Goal: Find specific page/section: Find specific page/section

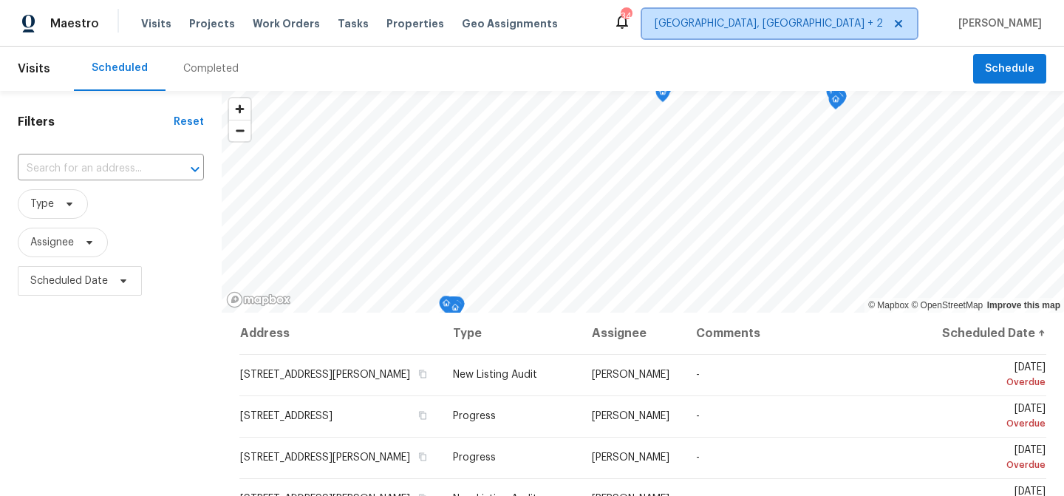
click at [883, 17] on span "[GEOGRAPHIC_DATA], [GEOGRAPHIC_DATA] + 2" at bounding box center [769, 23] width 228 height 15
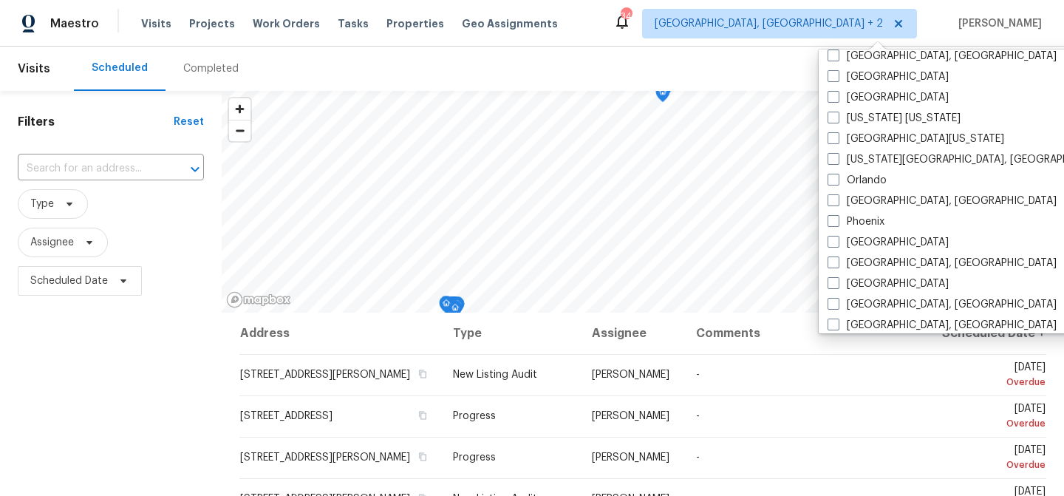
scroll to position [609, 0]
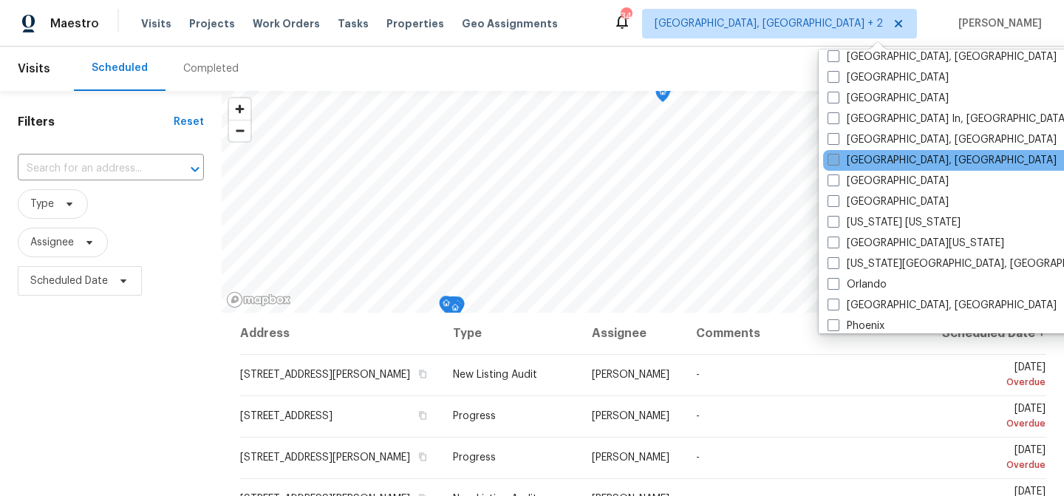
click at [879, 153] on label "[GEOGRAPHIC_DATA], [GEOGRAPHIC_DATA]" at bounding box center [942, 160] width 229 height 15
click at [837, 153] on input "[GEOGRAPHIC_DATA], [GEOGRAPHIC_DATA]" at bounding box center [833, 158] width 10 height 10
checkbox input "true"
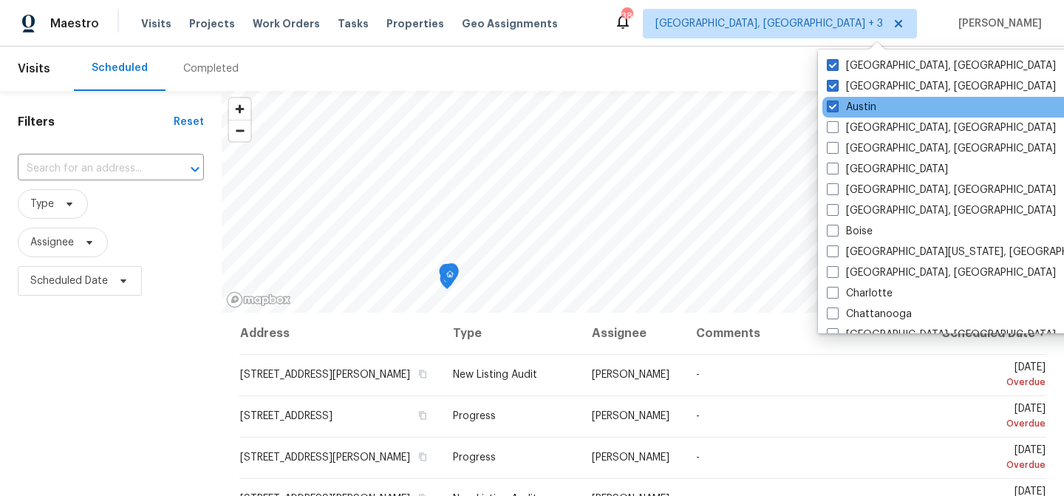
click at [877, 103] on div "Austin" at bounding box center [972, 107] width 298 height 21
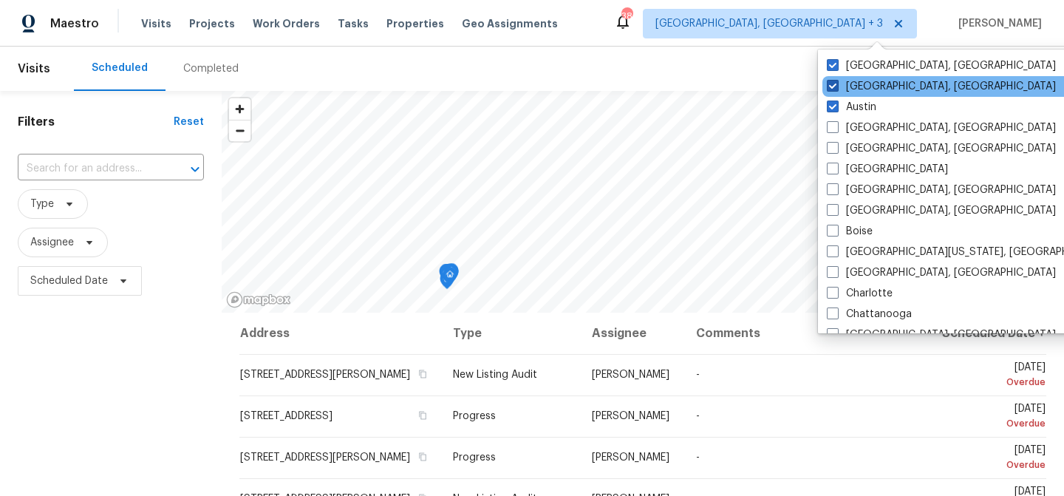
click at [873, 92] on label "[GEOGRAPHIC_DATA], [GEOGRAPHIC_DATA]" at bounding box center [941, 86] width 229 height 15
click at [837, 89] on input "[GEOGRAPHIC_DATA], [GEOGRAPHIC_DATA]" at bounding box center [832, 84] width 10 height 10
checkbox input "false"
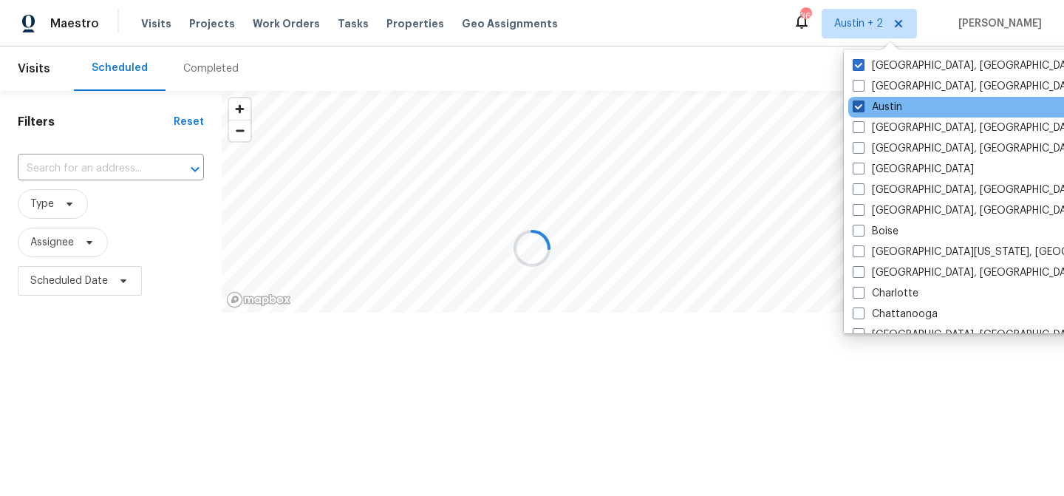
click at [874, 109] on label "Austin" at bounding box center [878, 107] width 50 height 15
click at [863, 109] on input "Austin" at bounding box center [858, 105] width 10 height 10
checkbox input "false"
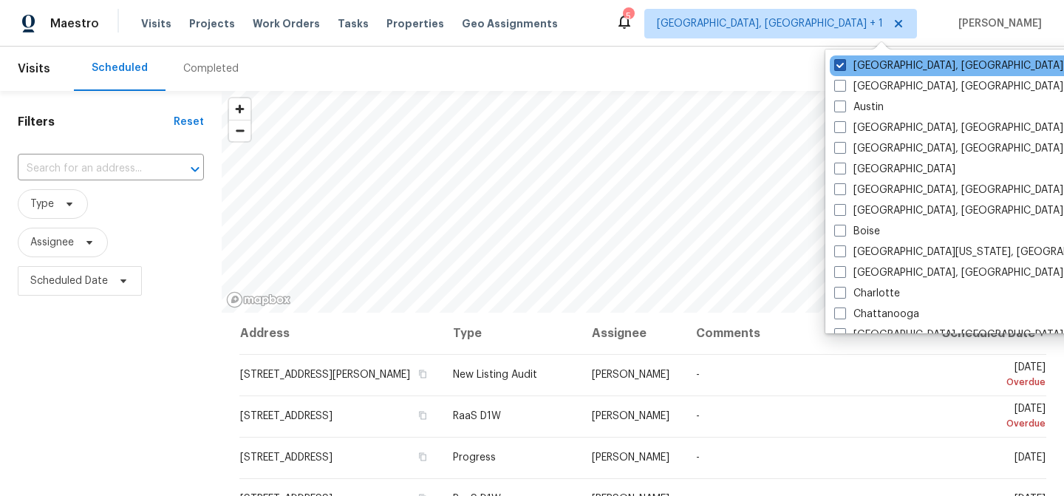
click at [881, 69] on label "[GEOGRAPHIC_DATA], [GEOGRAPHIC_DATA]" at bounding box center [948, 65] width 229 height 15
click at [844, 68] on input "[GEOGRAPHIC_DATA], [GEOGRAPHIC_DATA]" at bounding box center [839, 63] width 10 height 10
checkbox input "false"
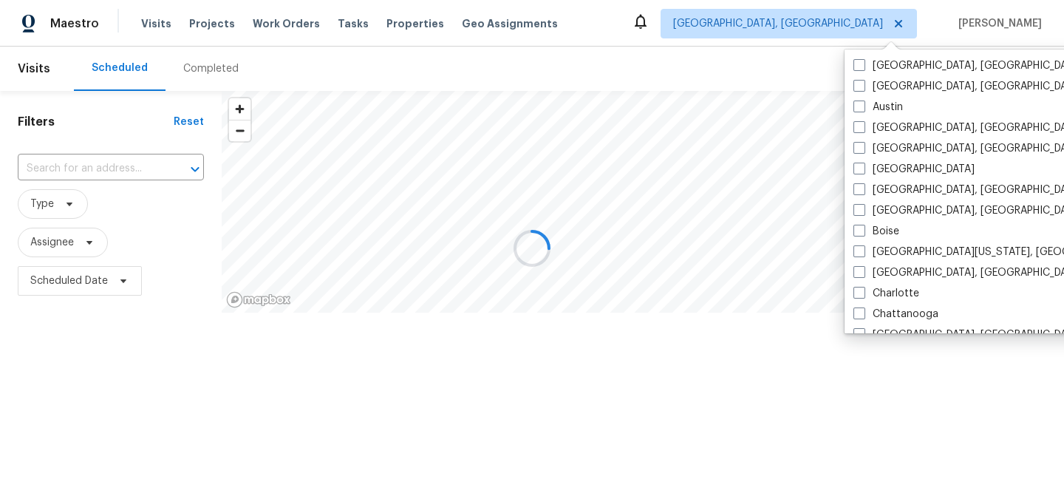
click at [757, 40] on div at bounding box center [532, 248] width 1064 height 496
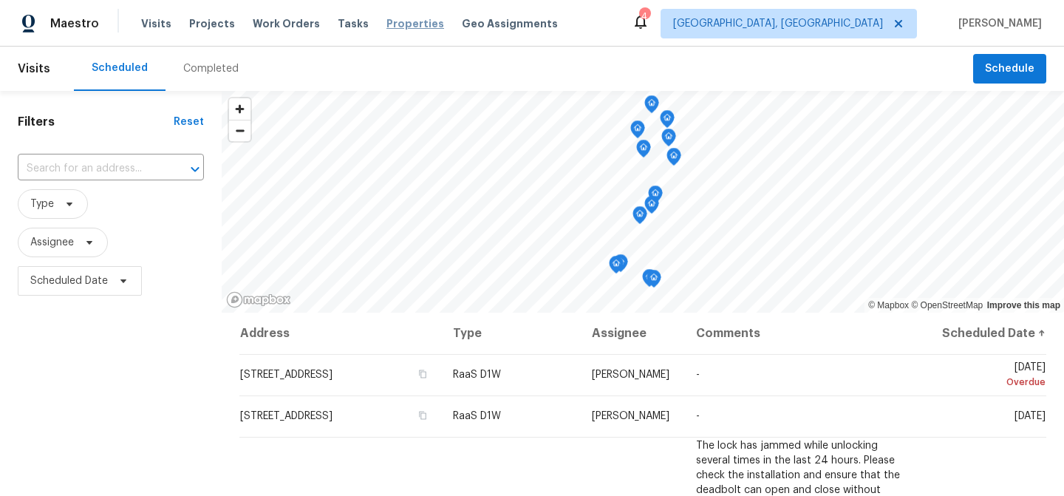
click at [387, 24] on span "Properties" at bounding box center [416, 23] width 58 height 15
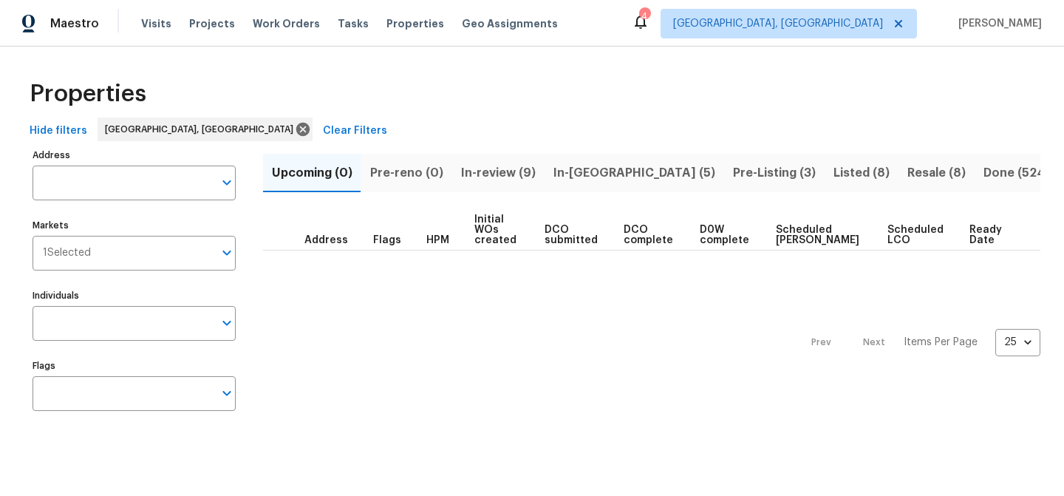
click at [502, 183] on button "In-review (9)" at bounding box center [498, 173] width 92 height 38
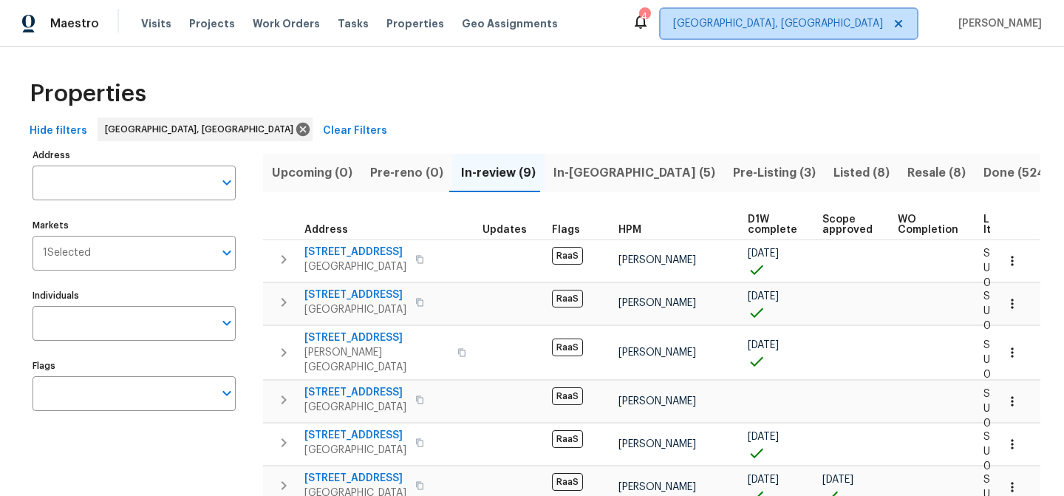
click at [876, 30] on span "[GEOGRAPHIC_DATA], [GEOGRAPHIC_DATA]" at bounding box center [778, 23] width 210 height 15
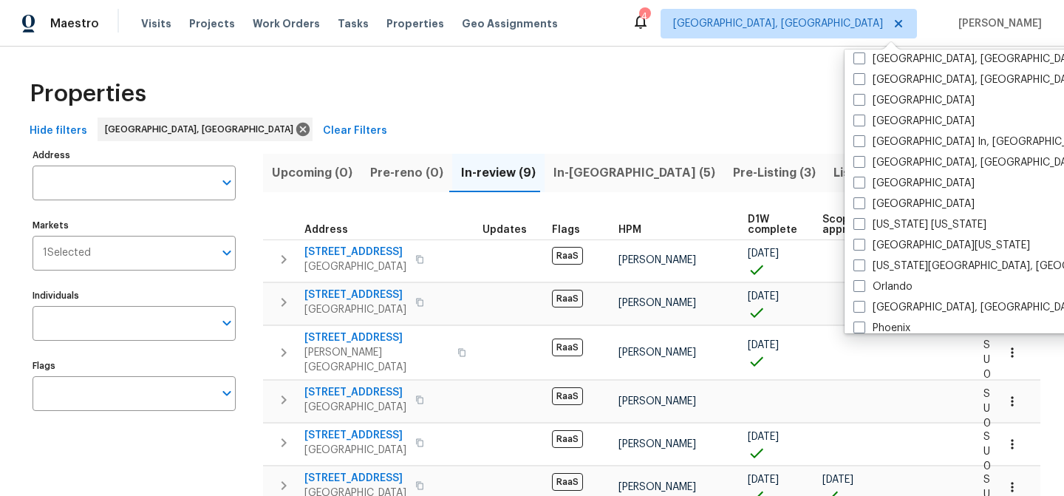
scroll to position [990, 0]
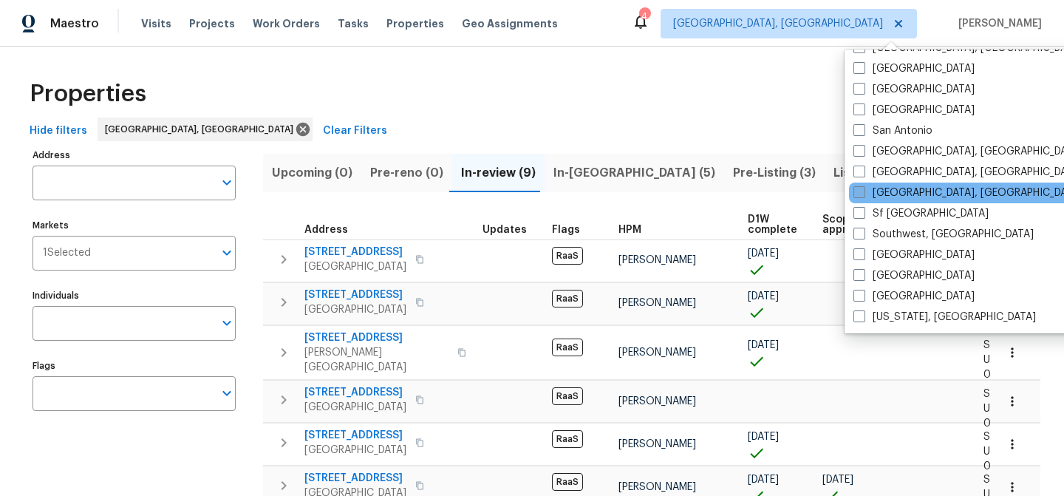
click at [922, 192] on label "[GEOGRAPHIC_DATA], [GEOGRAPHIC_DATA]" at bounding box center [968, 193] width 229 height 15
click at [863, 192] on input "[GEOGRAPHIC_DATA], [GEOGRAPHIC_DATA]" at bounding box center [859, 191] width 10 height 10
checkbox input "true"
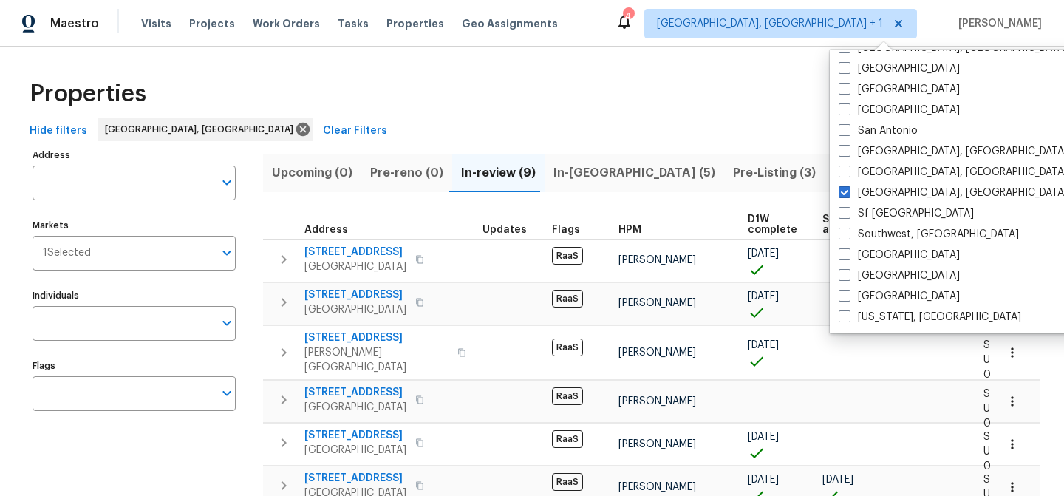
click at [676, 93] on div "Properties" at bounding box center [532, 93] width 1017 height 47
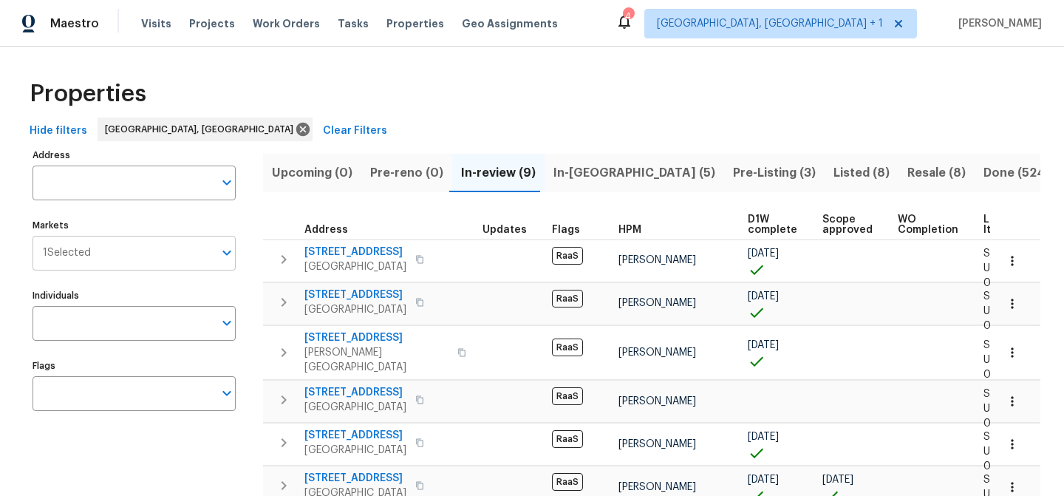
click at [149, 251] on input "Markets" at bounding box center [152, 253] width 123 height 35
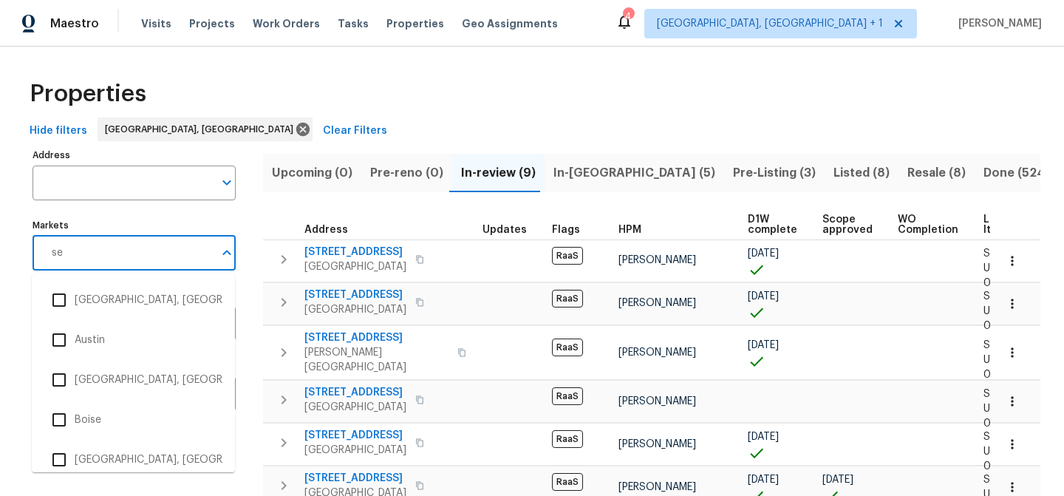
type input "sea"
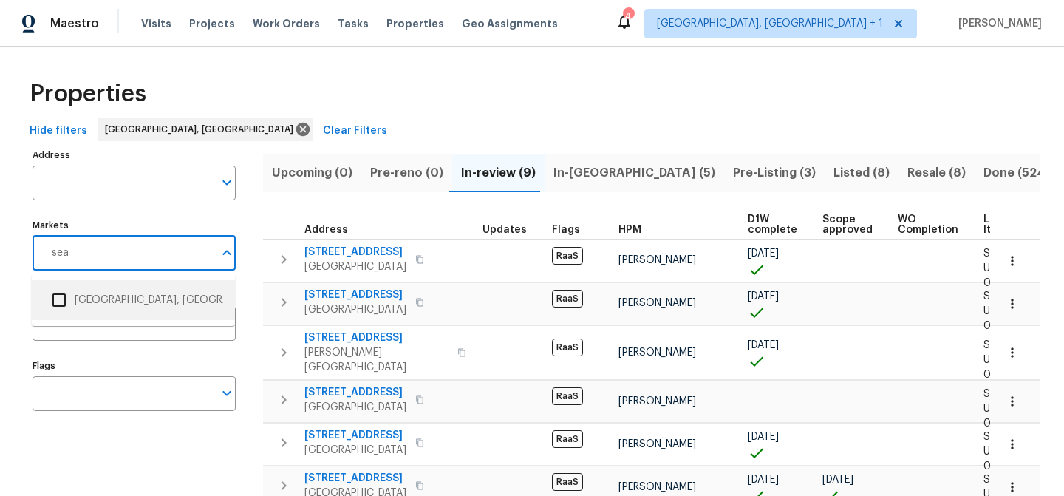
click at [135, 280] on li "[GEOGRAPHIC_DATA], [GEOGRAPHIC_DATA]" at bounding box center [133, 300] width 203 height 40
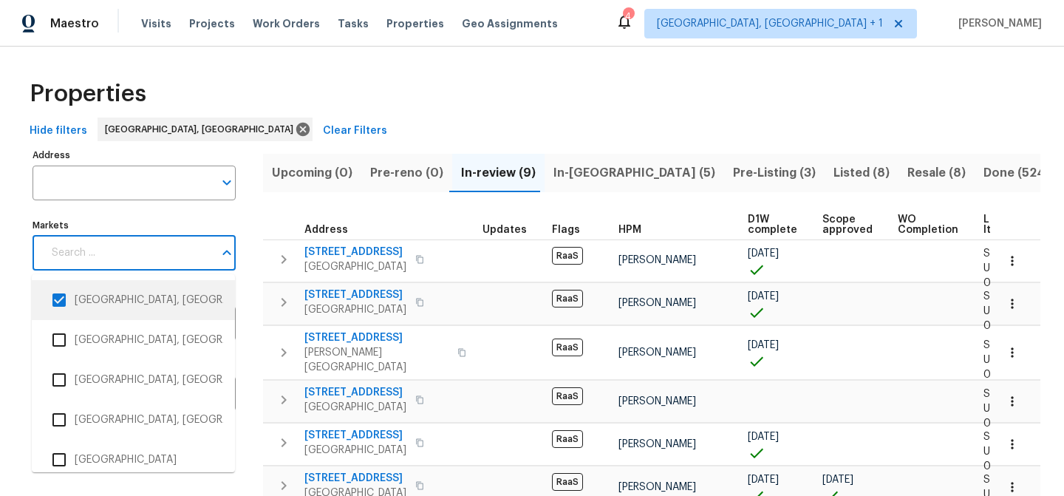
click at [149, 253] on input "Markets" at bounding box center [128, 253] width 171 height 35
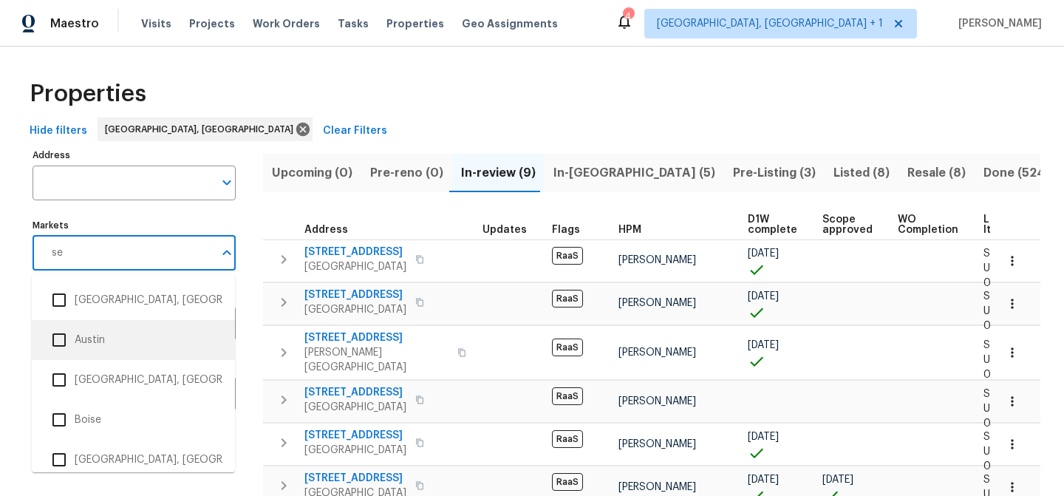
type input "sea"
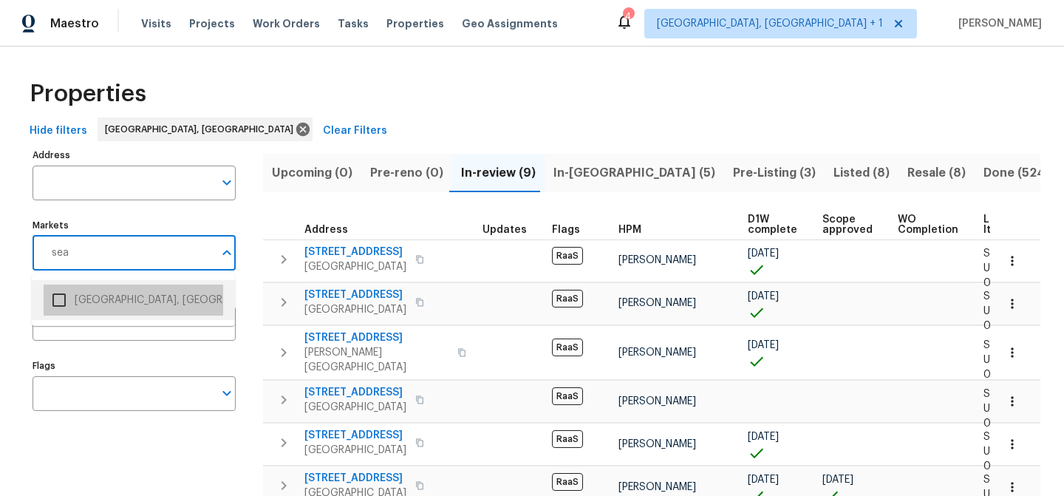
click at [118, 306] on li "[GEOGRAPHIC_DATA], [GEOGRAPHIC_DATA]" at bounding box center [134, 300] width 180 height 31
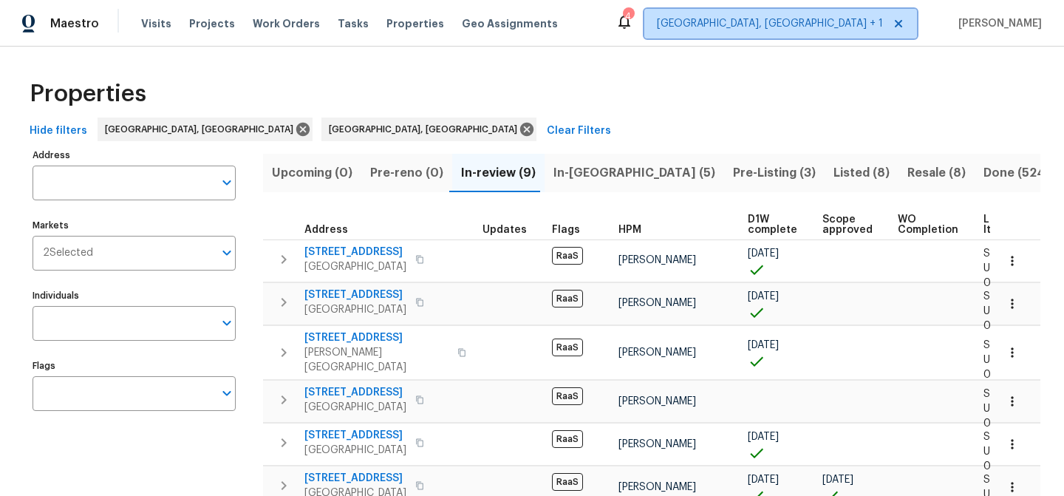
click at [874, 22] on span "[GEOGRAPHIC_DATA], [GEOGRAPHIC_DATA] + 1" at bounding box center [770, 23] width 226 height 15
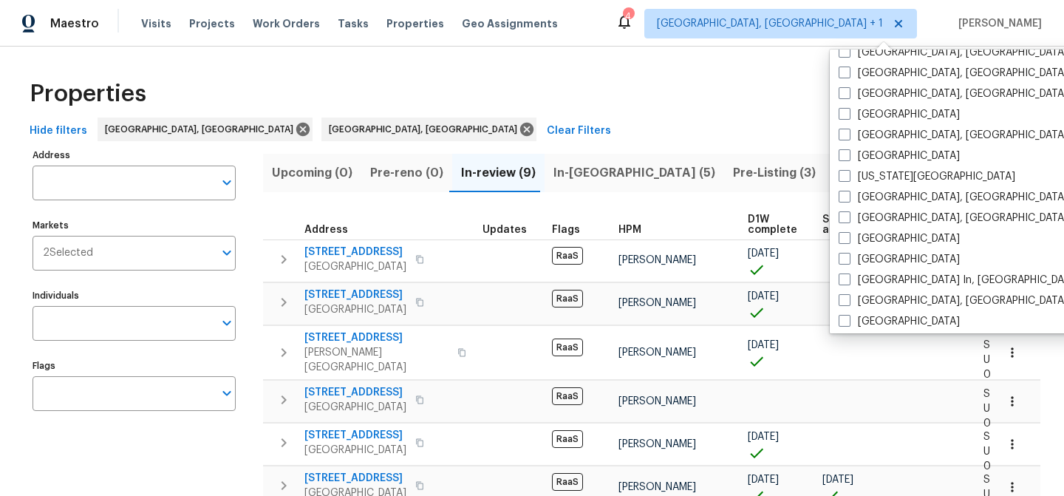
scroll to position [990, 0]
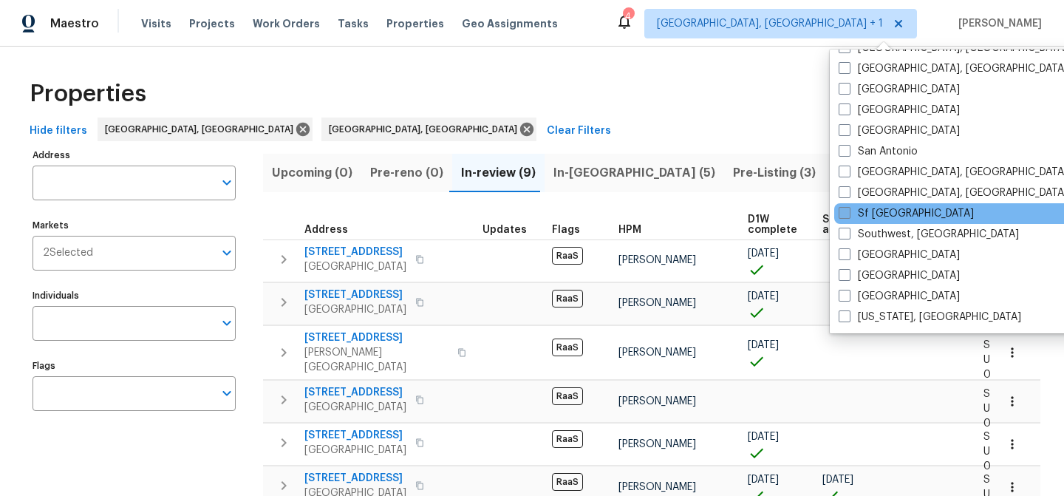
click at [883, 211] on label "Sf [GEOGRAPHIC_DATA]" at bounding box center [906, 213] width 135 height 15
click at [849, 211] on input "Sf [GEOGRAPHIC_DATA]" at bounding box center [844, 211] width 10 height 10
checkbox input "true"
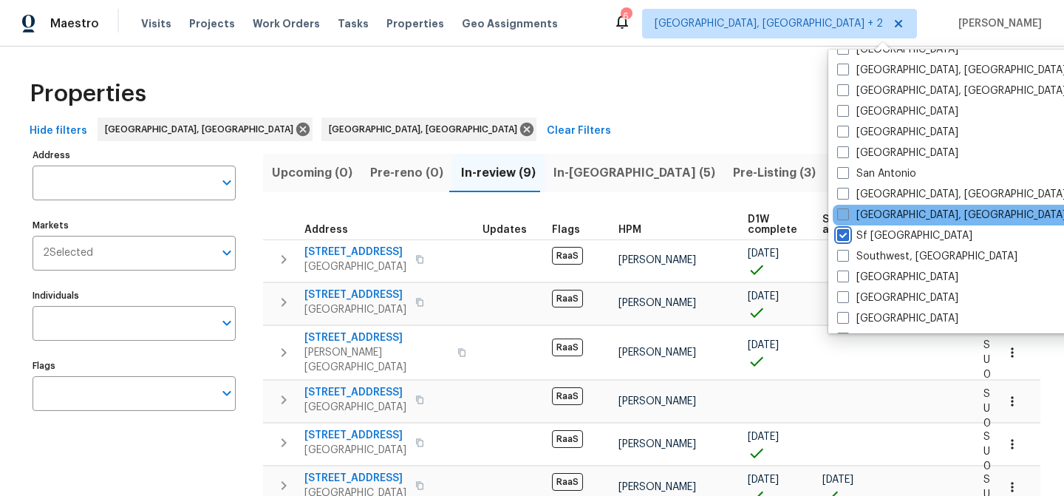
scroll to position [990, 0]
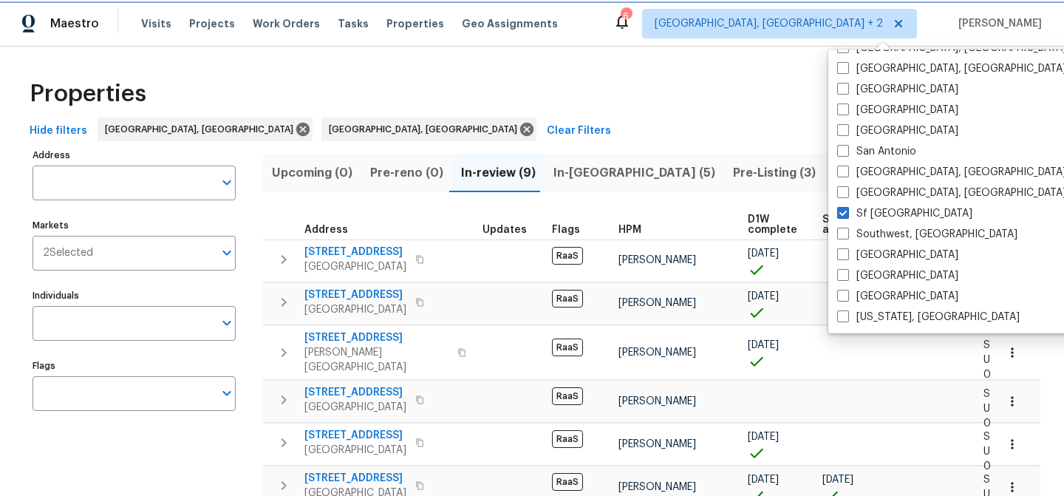
click at [881, 32] on span "[GEOGRAPHIC_DATA], [GEOGRAPHIC_DATA] + 2" at bounding box center [779, 24] width 275 height 30
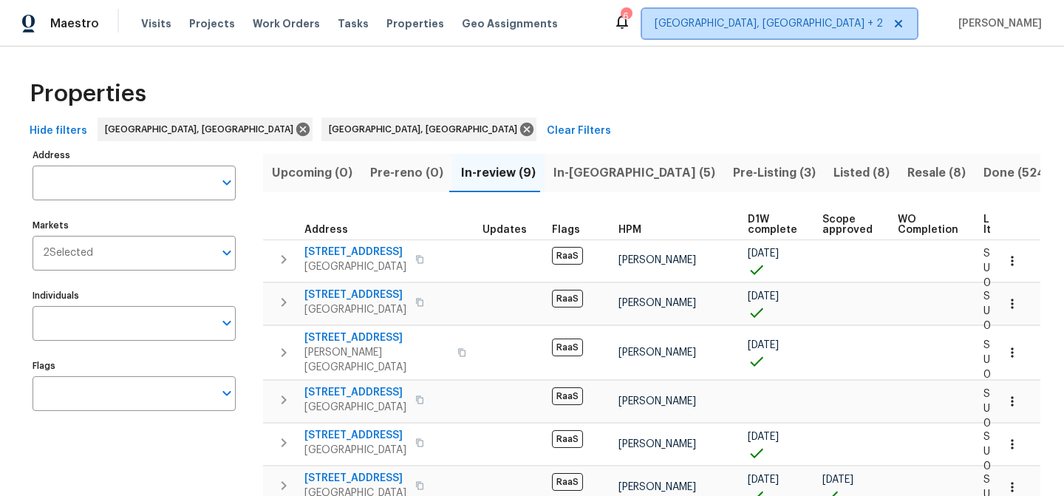
click at [881, 32] on span "[GEOGRAPHIC_DATA], [GEOGRAPHIC_DATA] + 2" at bounding box center [779, 24] width 275 height 30
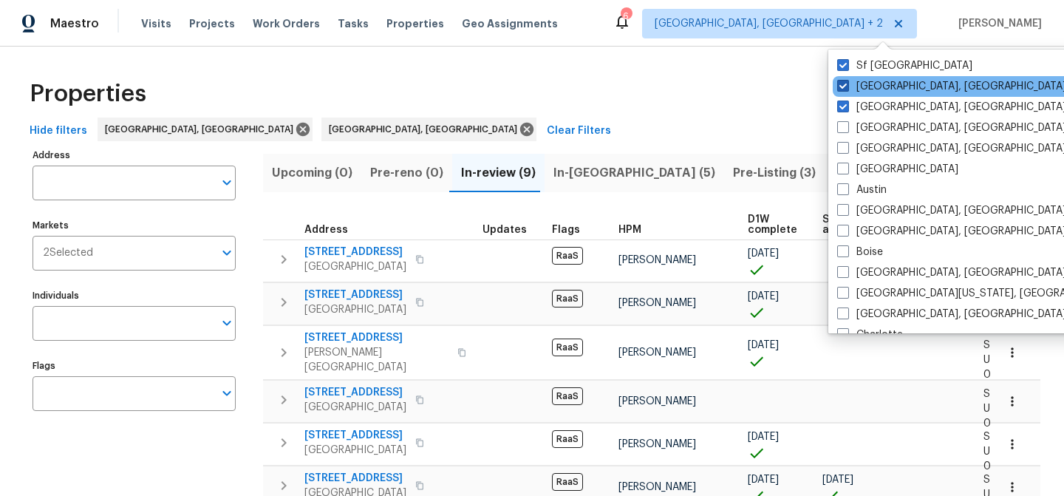
click at [883, 84] on label "[GEOGRAPHIC_DATA], [GEOGRAPHIC_DATA]" at bounding box center [951, 86] width 229 height 15
click at [847, 84] on input "[GEOGRAPHIC_DATA], [GEOGRAPHIC_DATA]" at bounding box center [842, 84] width 10 height 10
checkbox input "false"
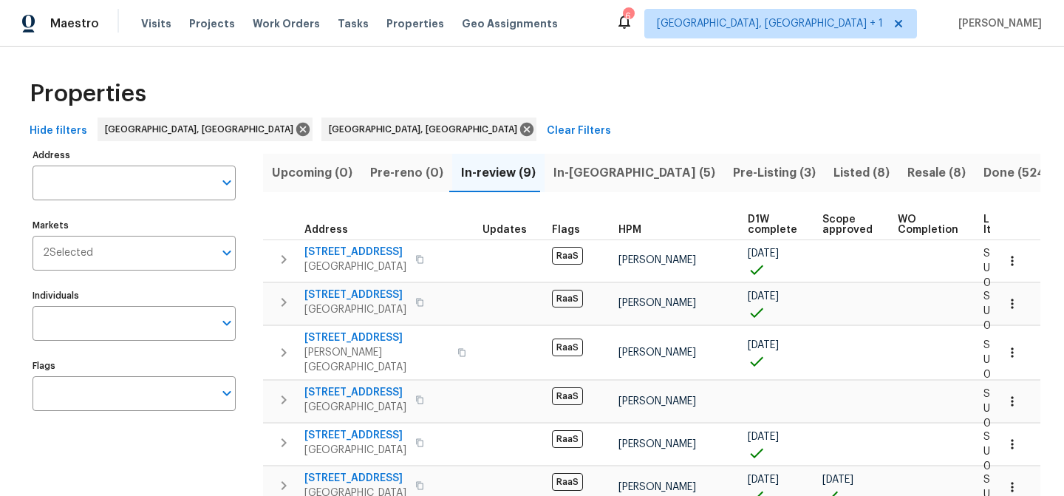
click at [693, 84] on div "Properties" at bounding box center [532, 93] width 1017 height 47
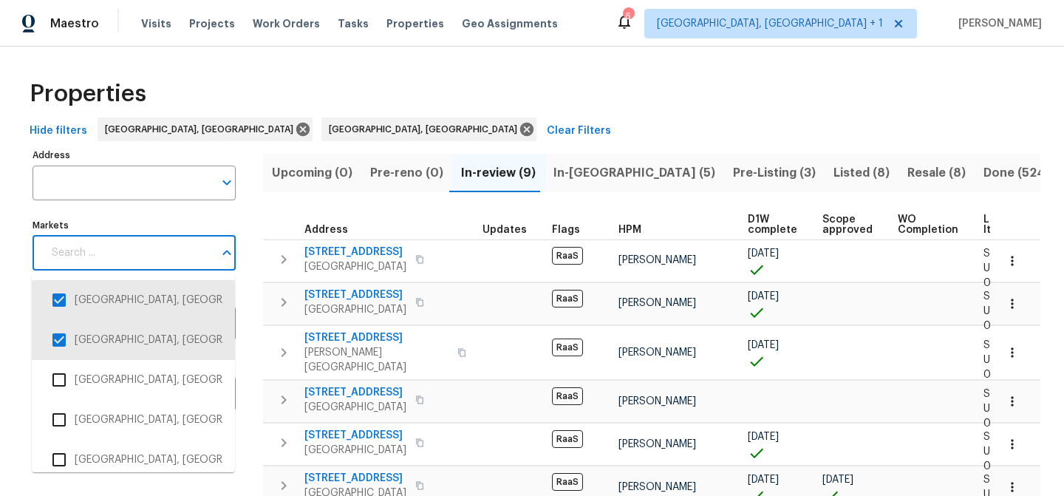
click at [183, 265] on input "Markets" at bounding box center [128, 253] width 171 height 35
type input "sf"
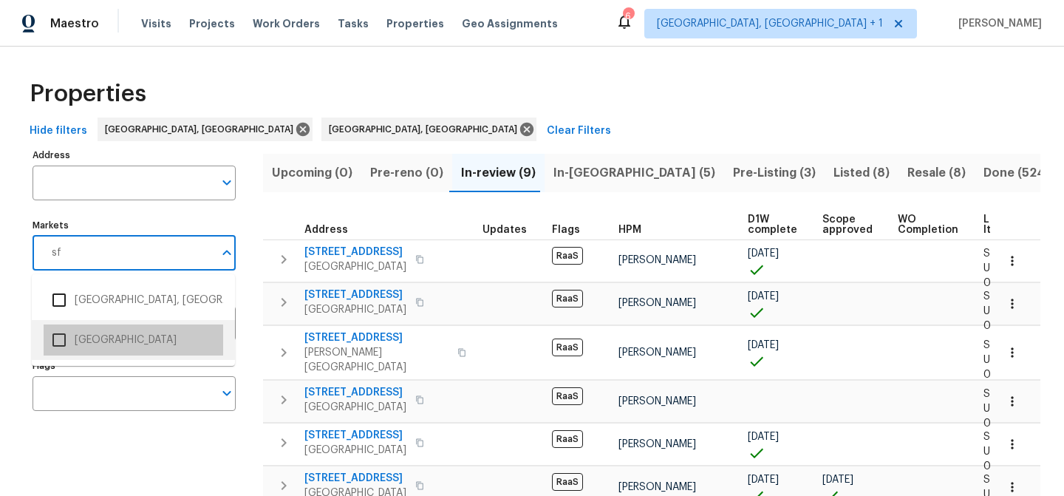
click at [166, 331] on li "[GEOGRAPHIC_DATA]" at bounding box center [134, 339] width 180 height 31
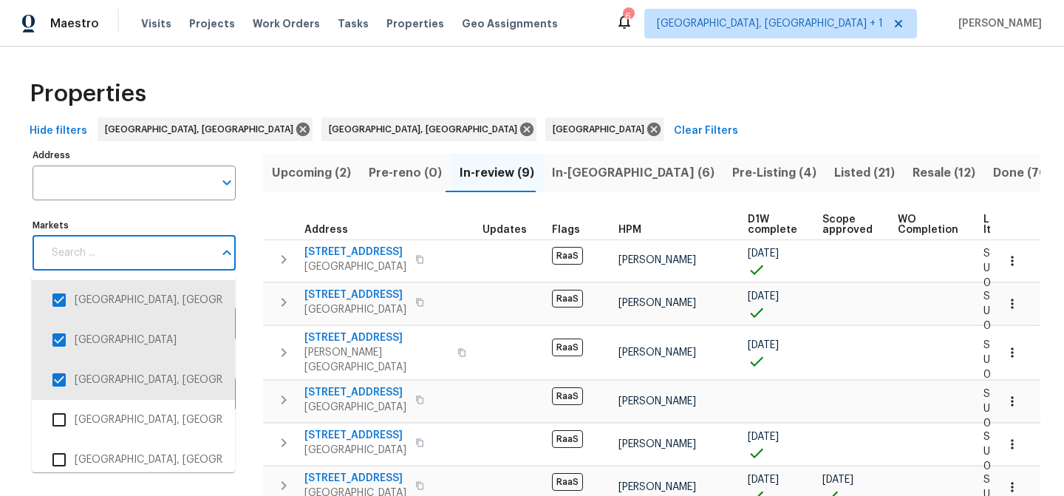
click at [171, 268] on input "Markets" at bounding box center [128, 253] width 171 height 35
